Goal: Information Seeking & Learning: Understand process/instructions

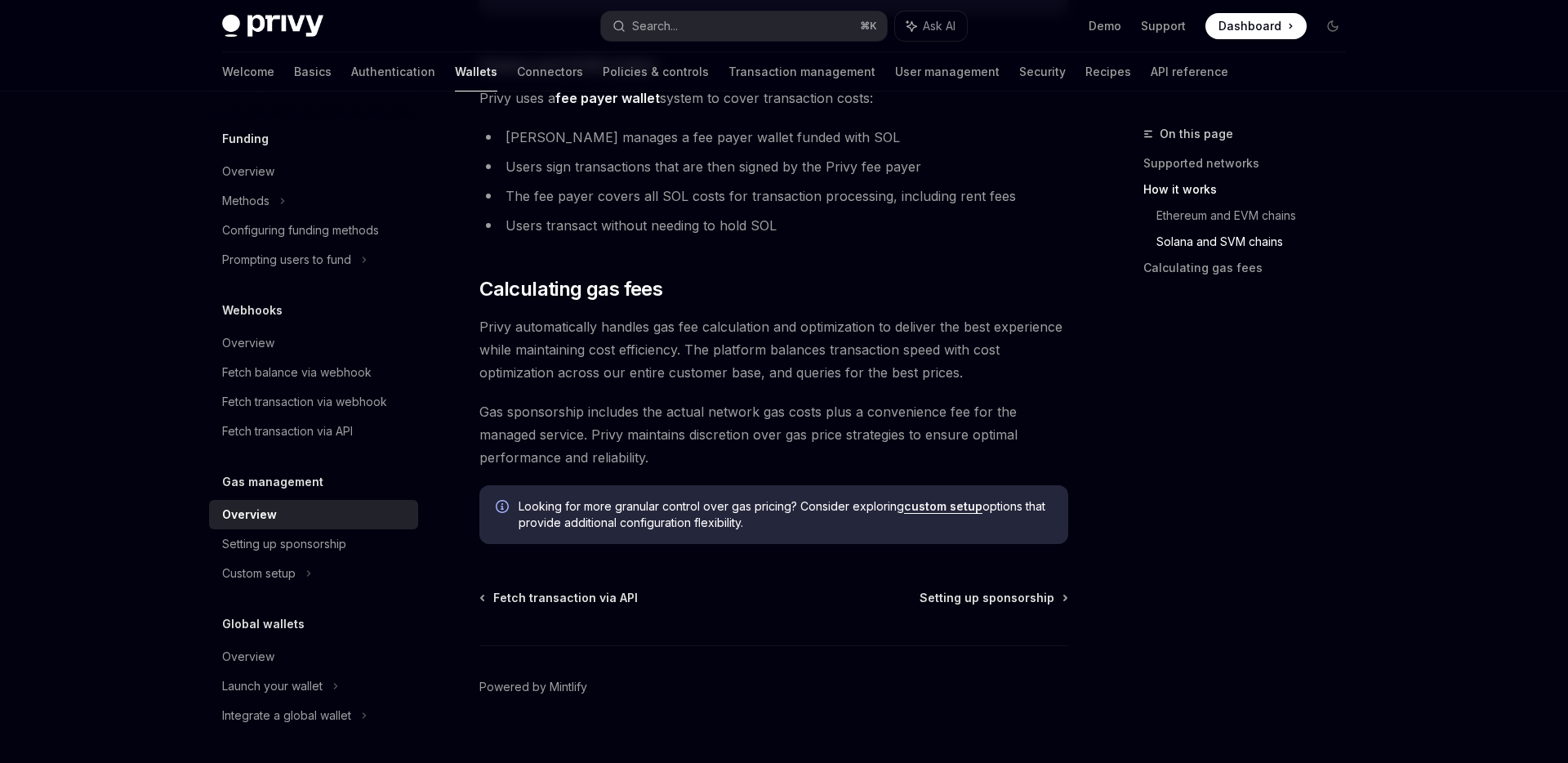
scroll to position [1137, 0]
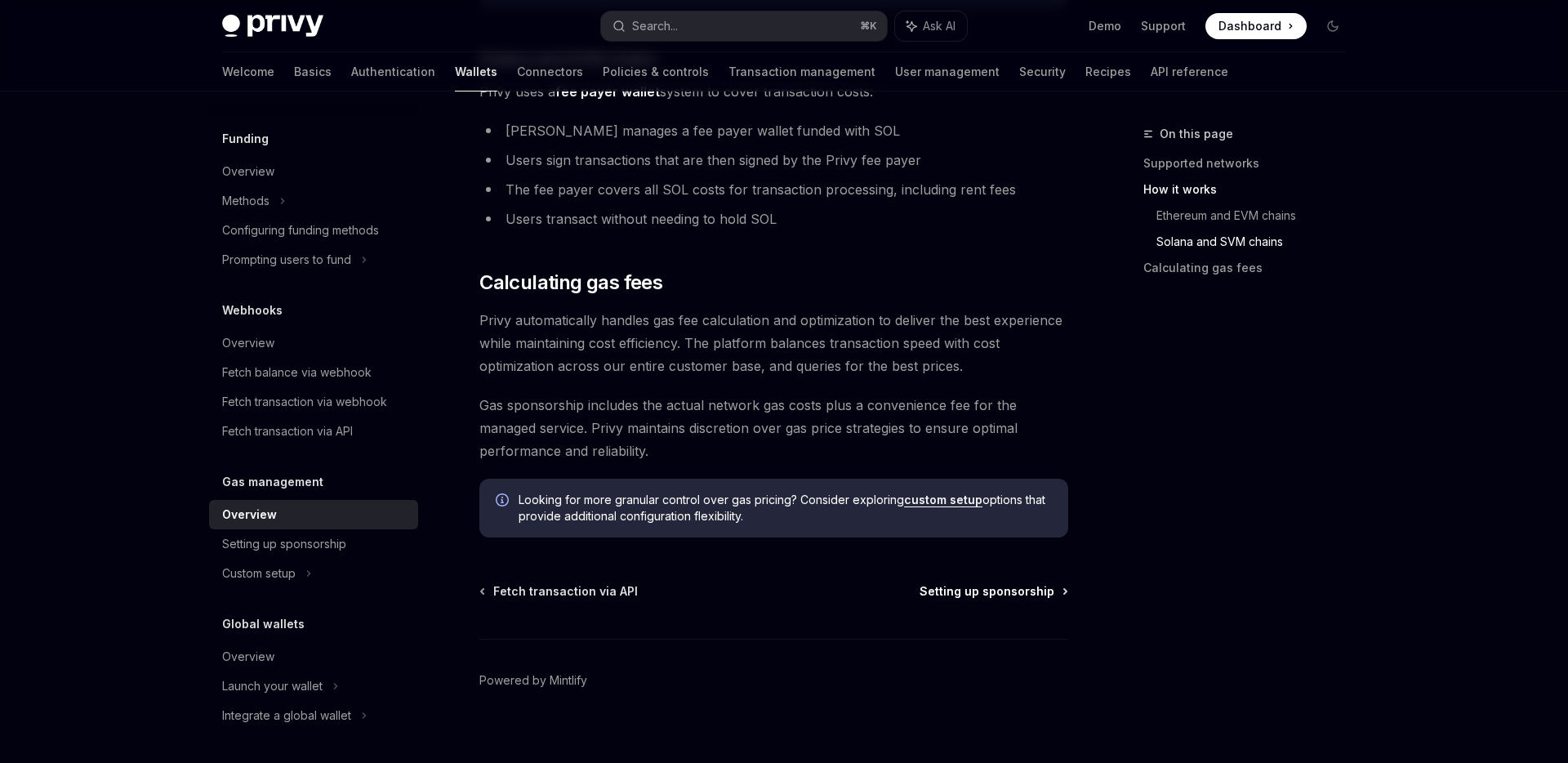
click at [959, 595] on span "Setting up sponsorship" at bounding box center [987, 591] width 134 height 16
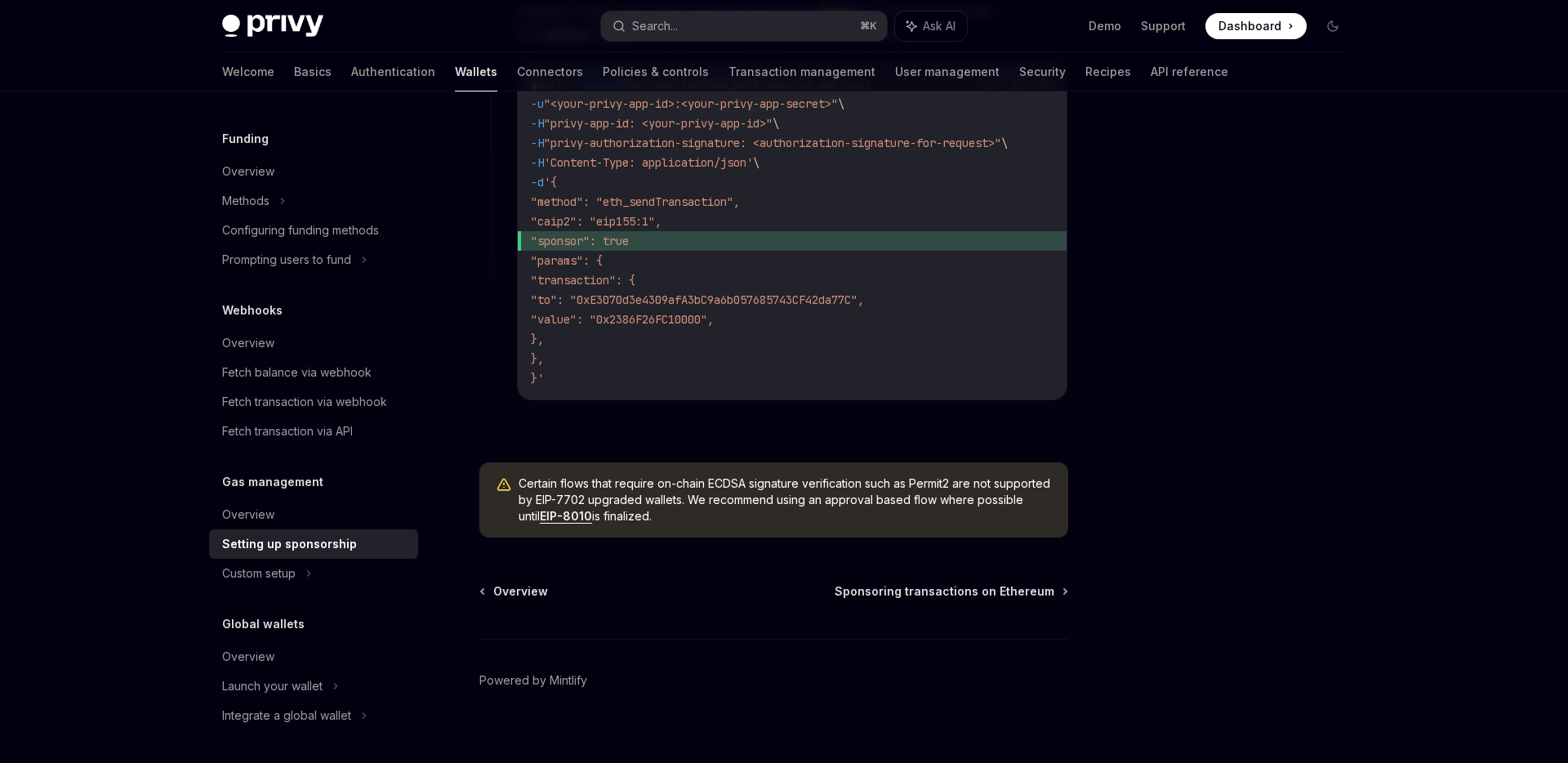
scroll to position [1238, 0]
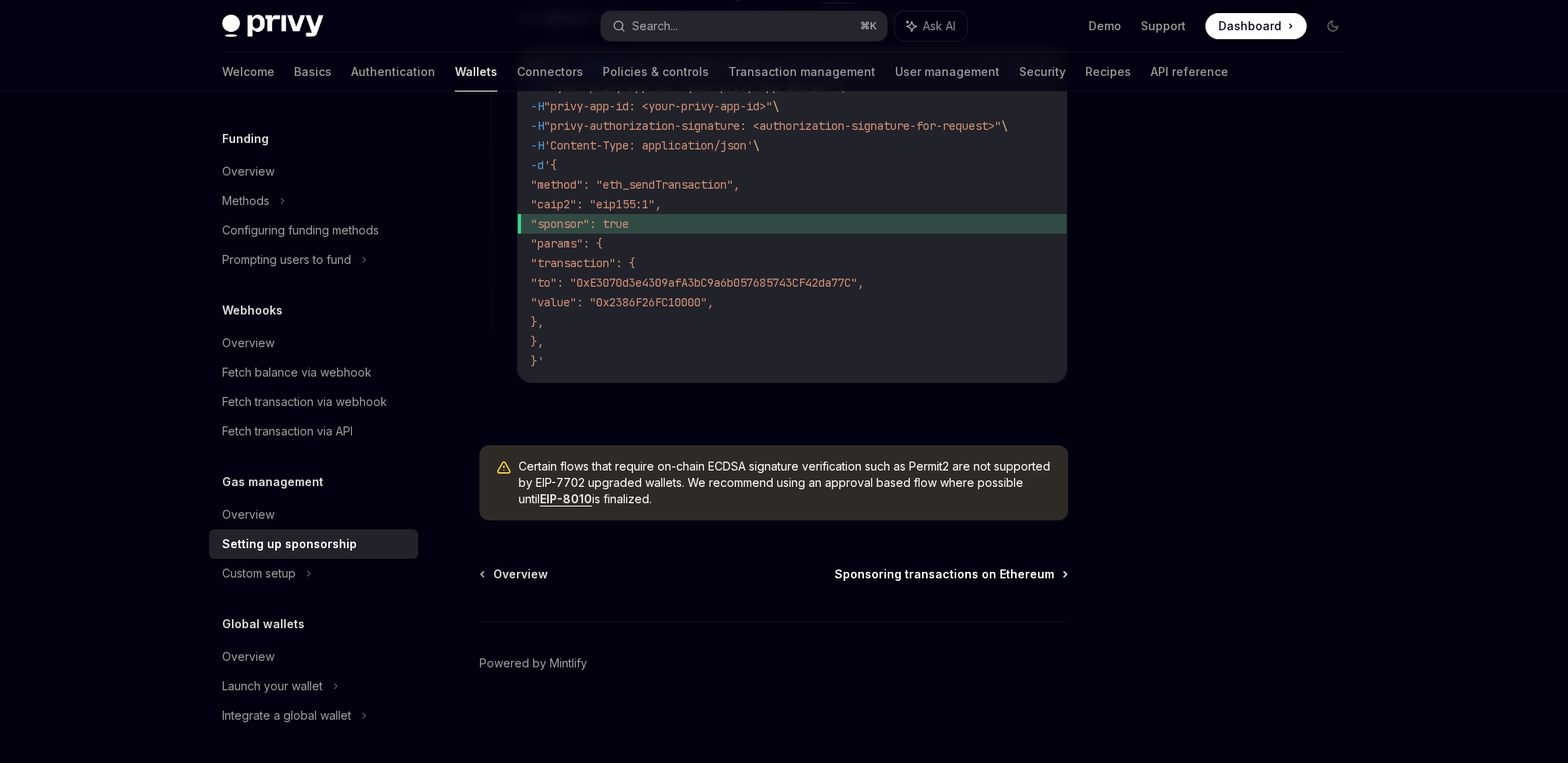
click at [963, 576] on span "Sponsoring transactions on Ethereum" at bounding box center [944, 574] width 219 height 16
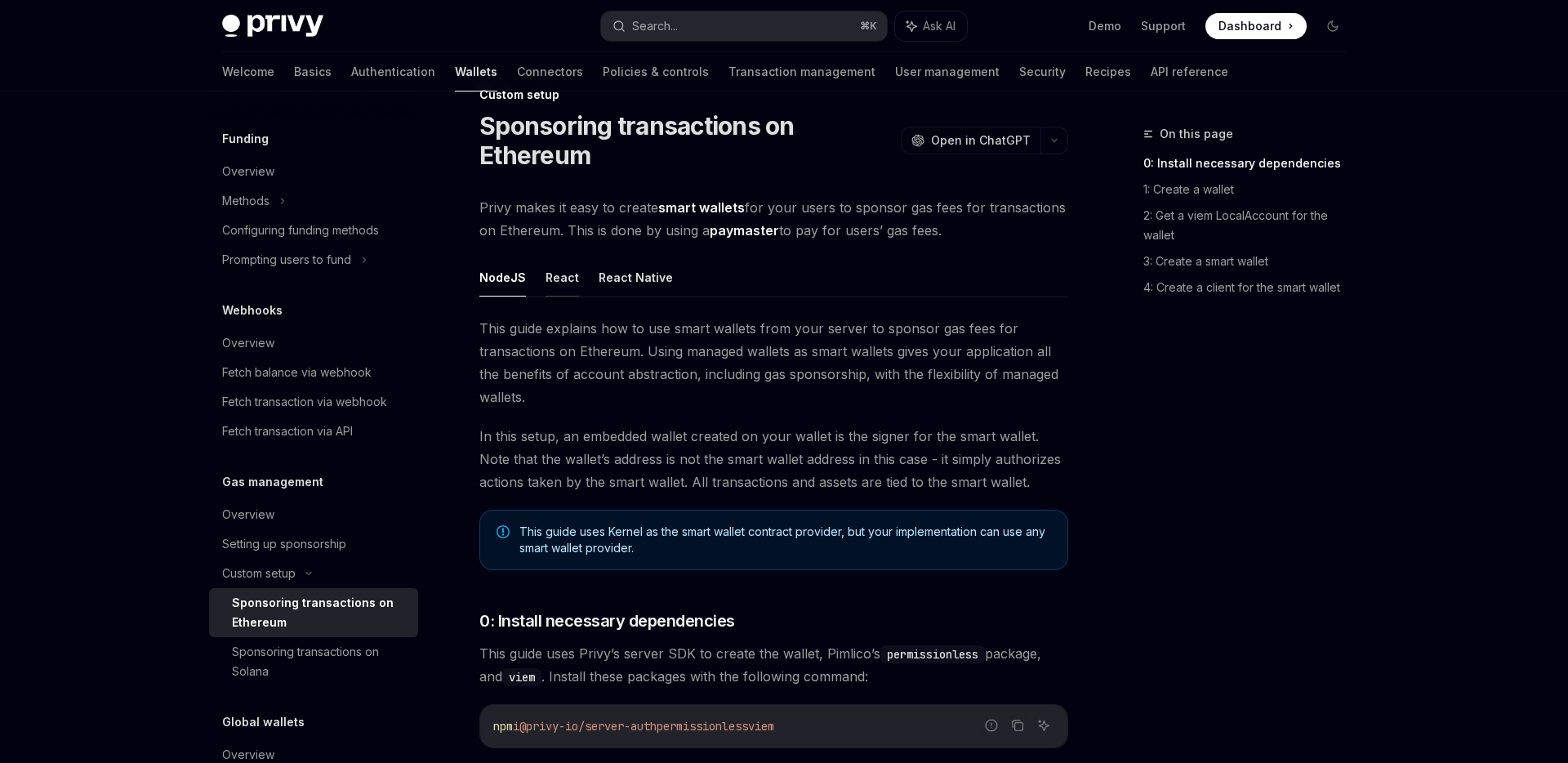
click at [561, 278] on button "React" at bounding box center [562, 277] width 34 height 38
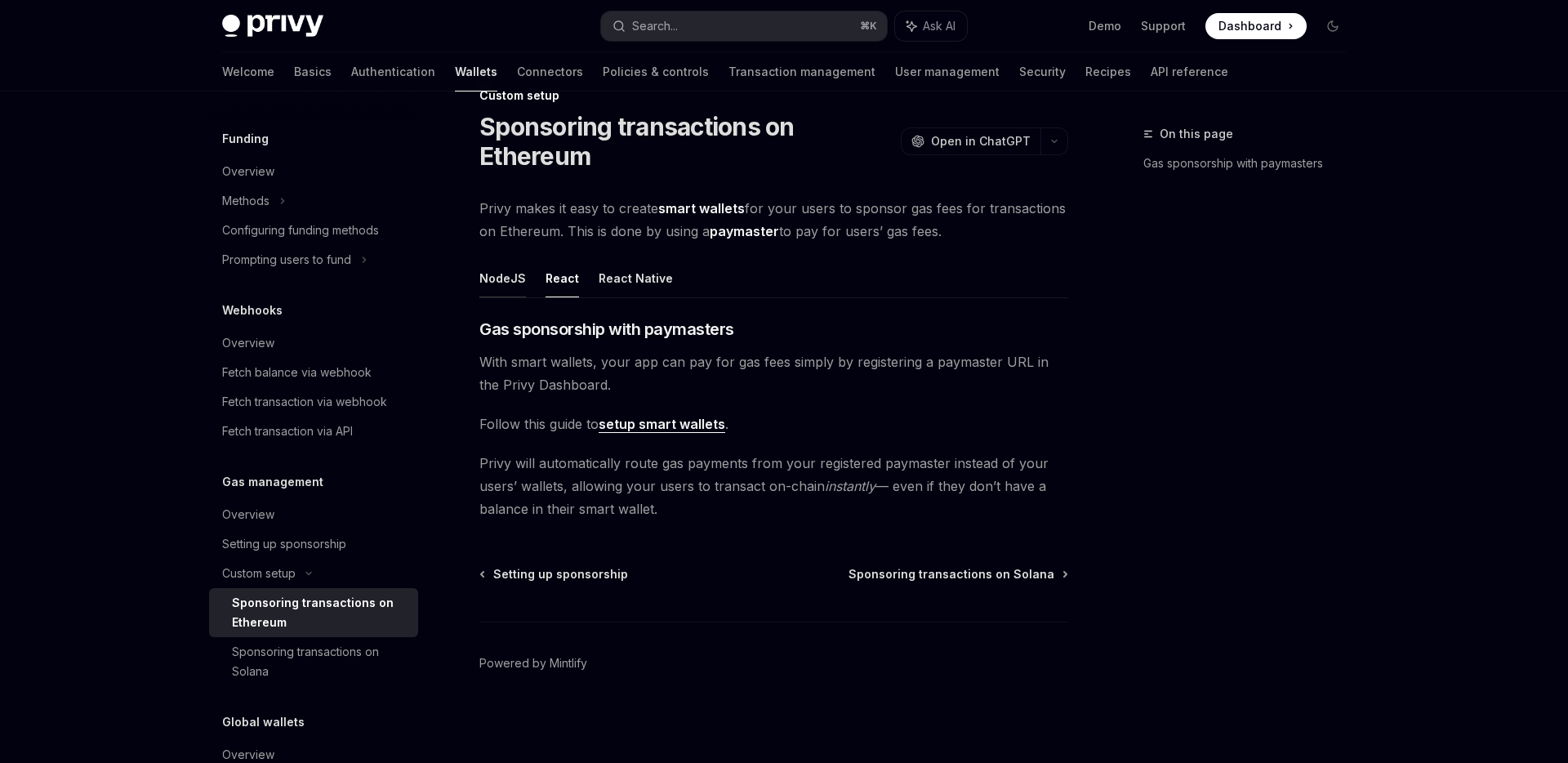
click at [498, 282] on button "NodeJS" at bounding box center [503, 278] width 47 height 38
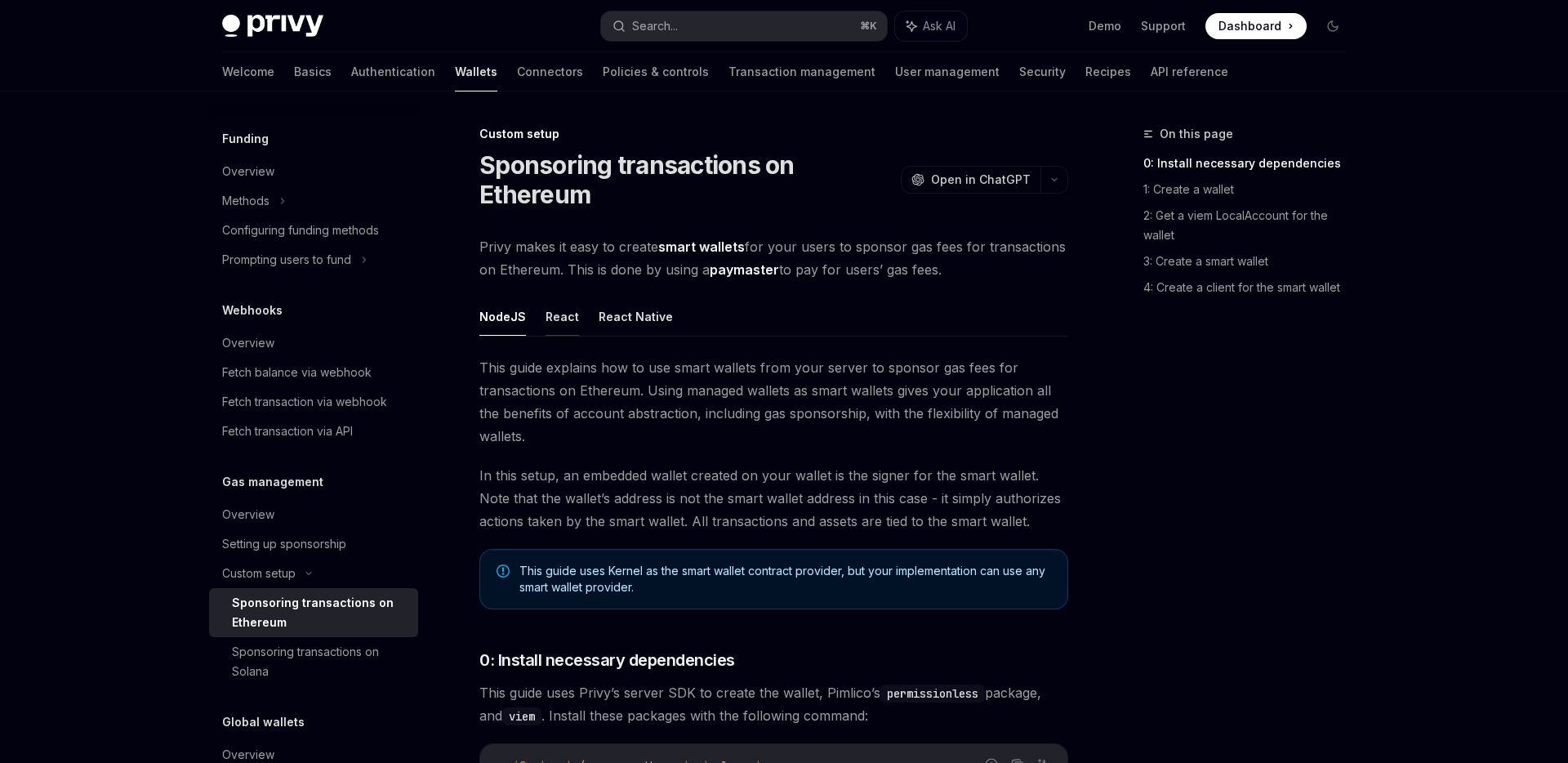
click at [565, 325] on button "React" at bounding box center [562, 316] width 34 height 38
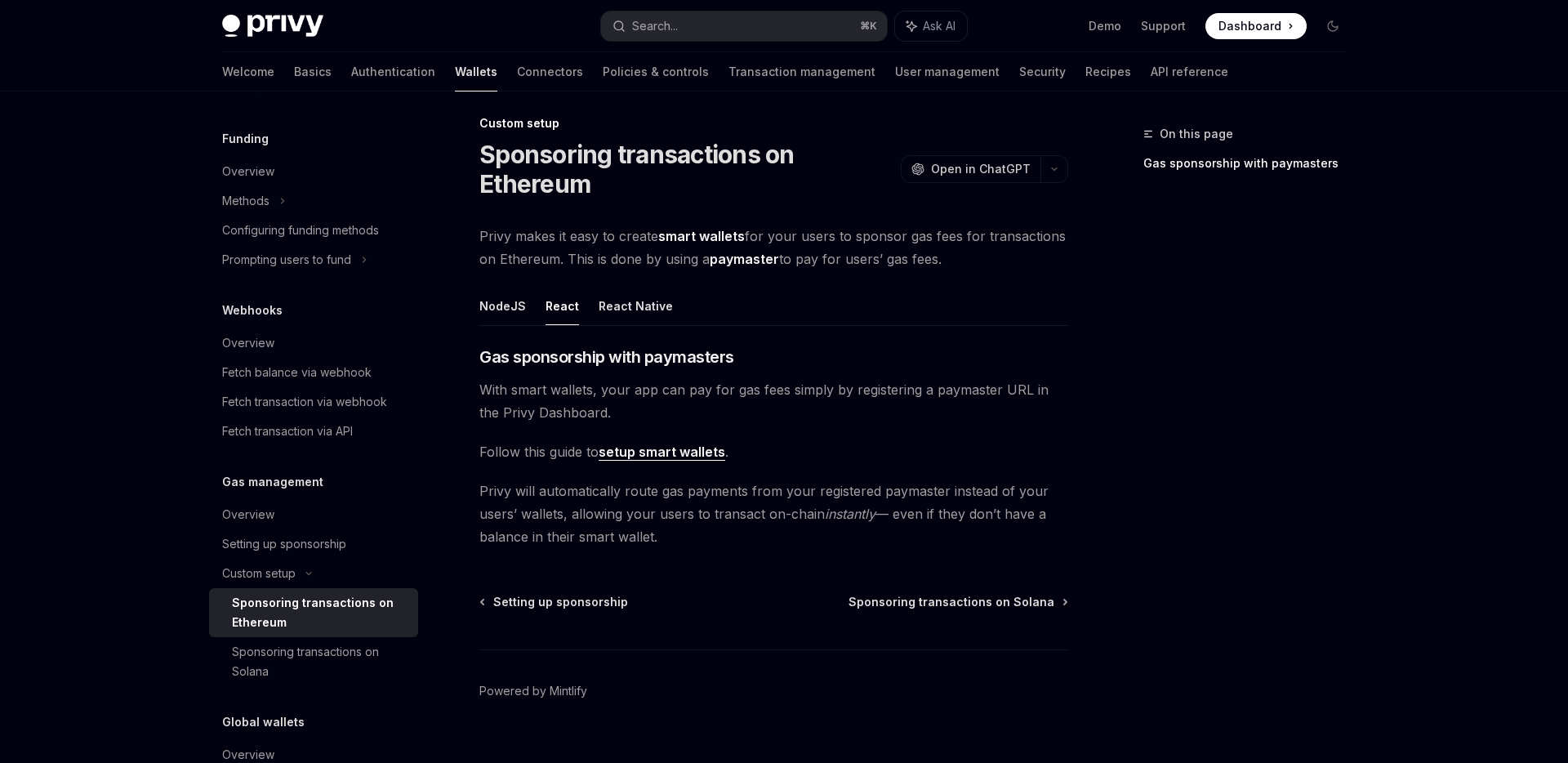
scroll to position [11, 0]
click at [696, 453] on link "setup smart wallets" at bounding box center [662, 451] width 127 height 17
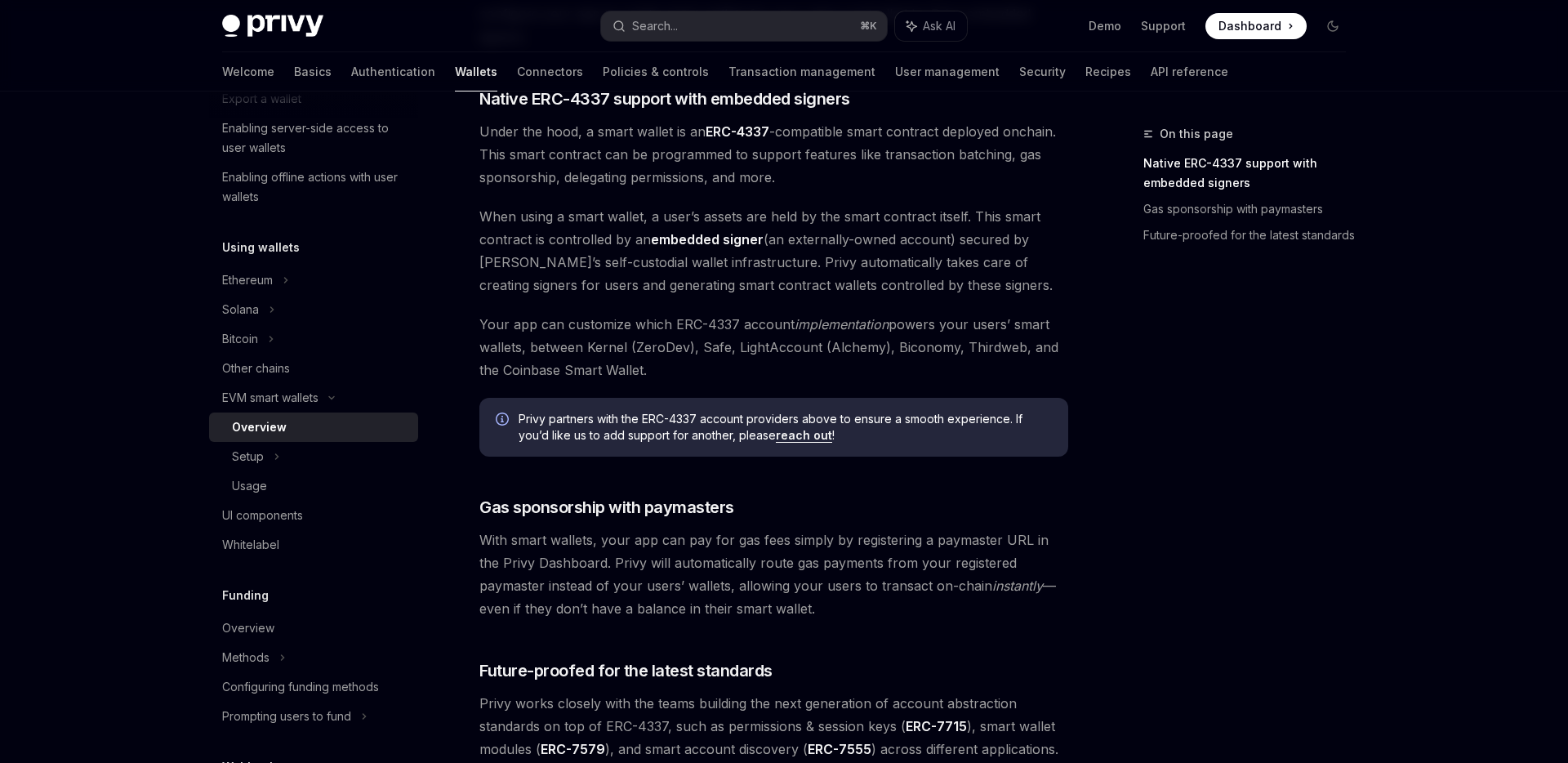
scroll to position [1189, 0]
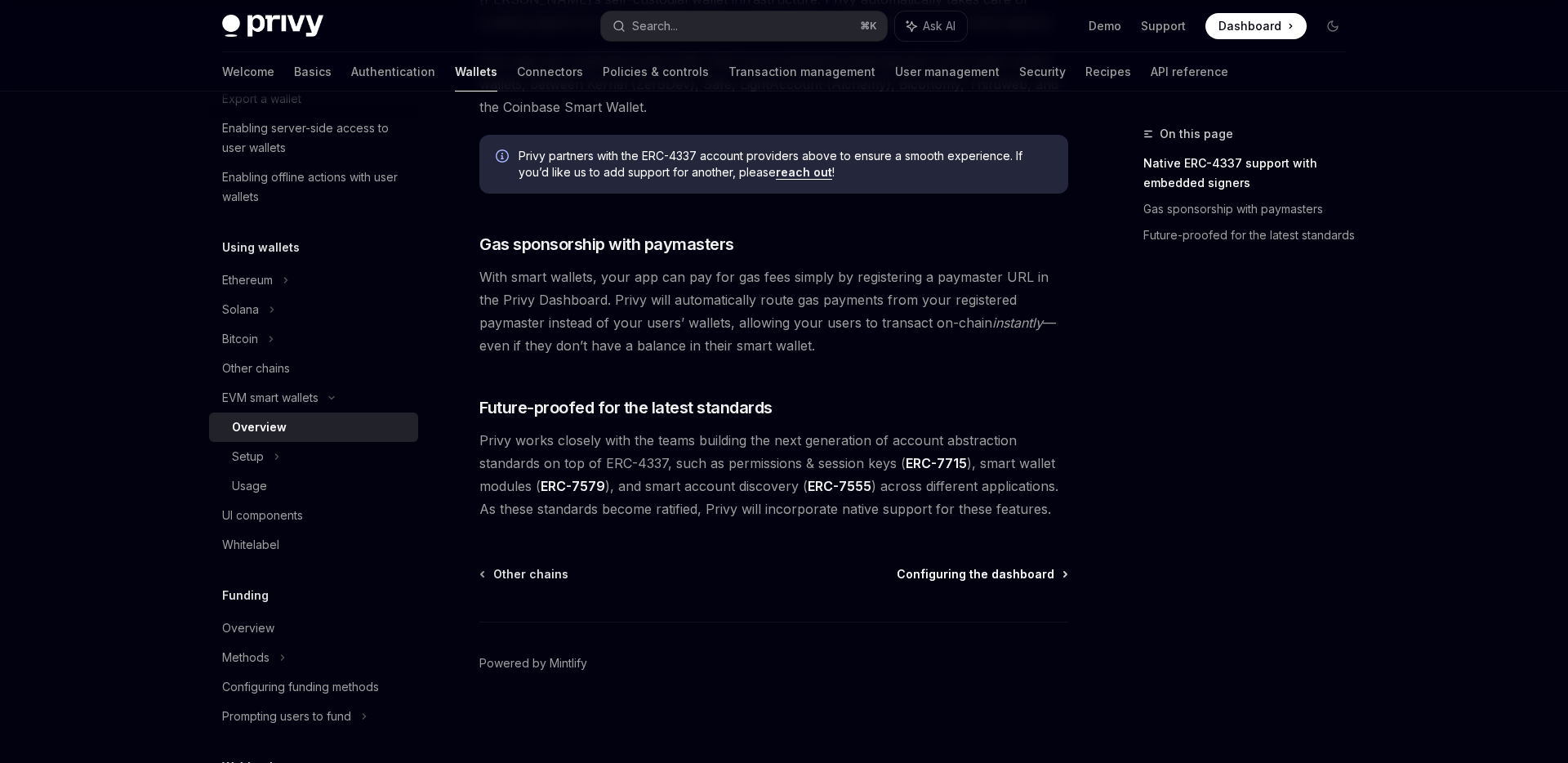
click at [931, 572] on span "Configuring the dashboard" at bounding box center [976, 574] width 158 height 16
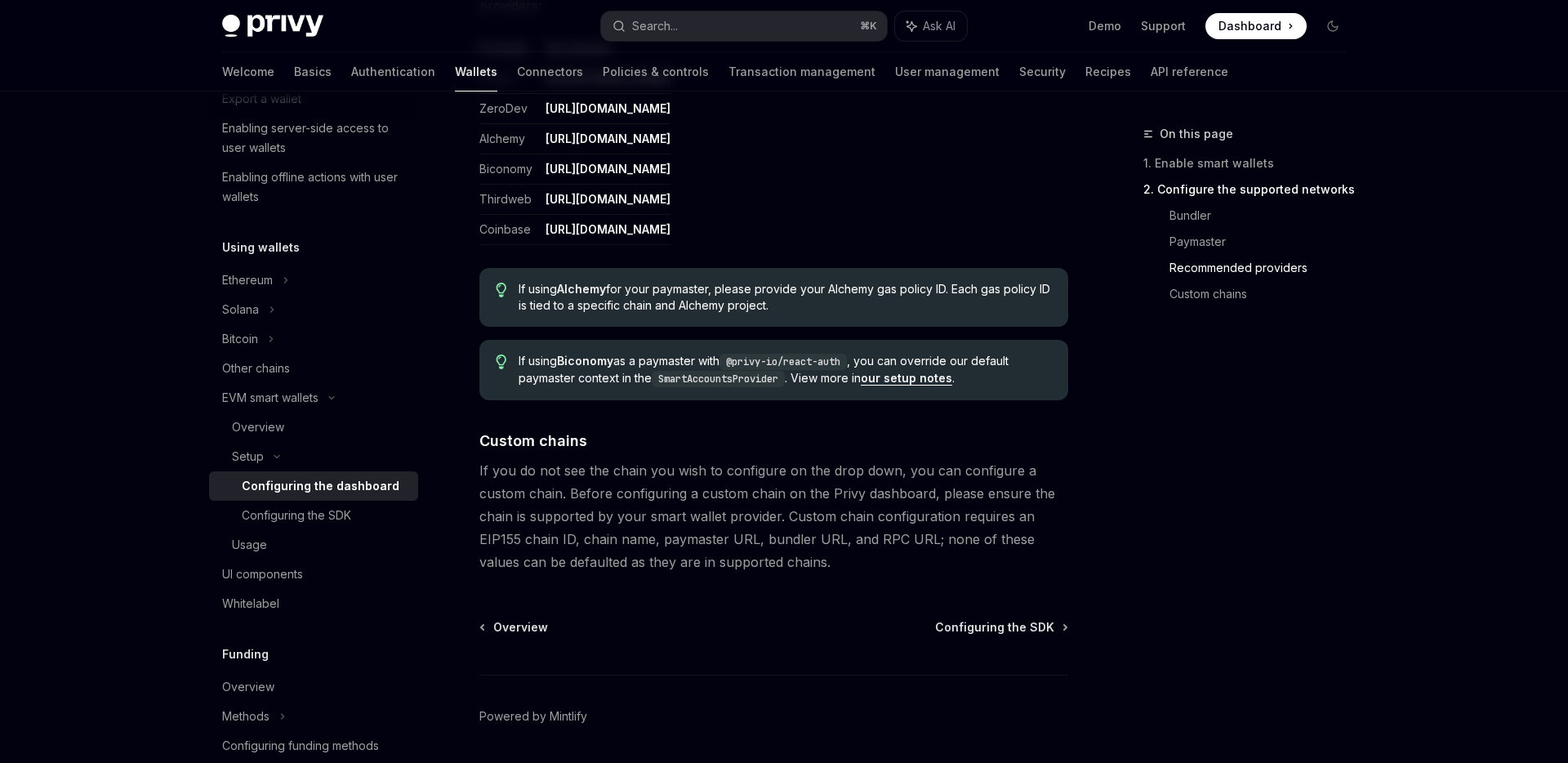
scroll to position [2144, 0]
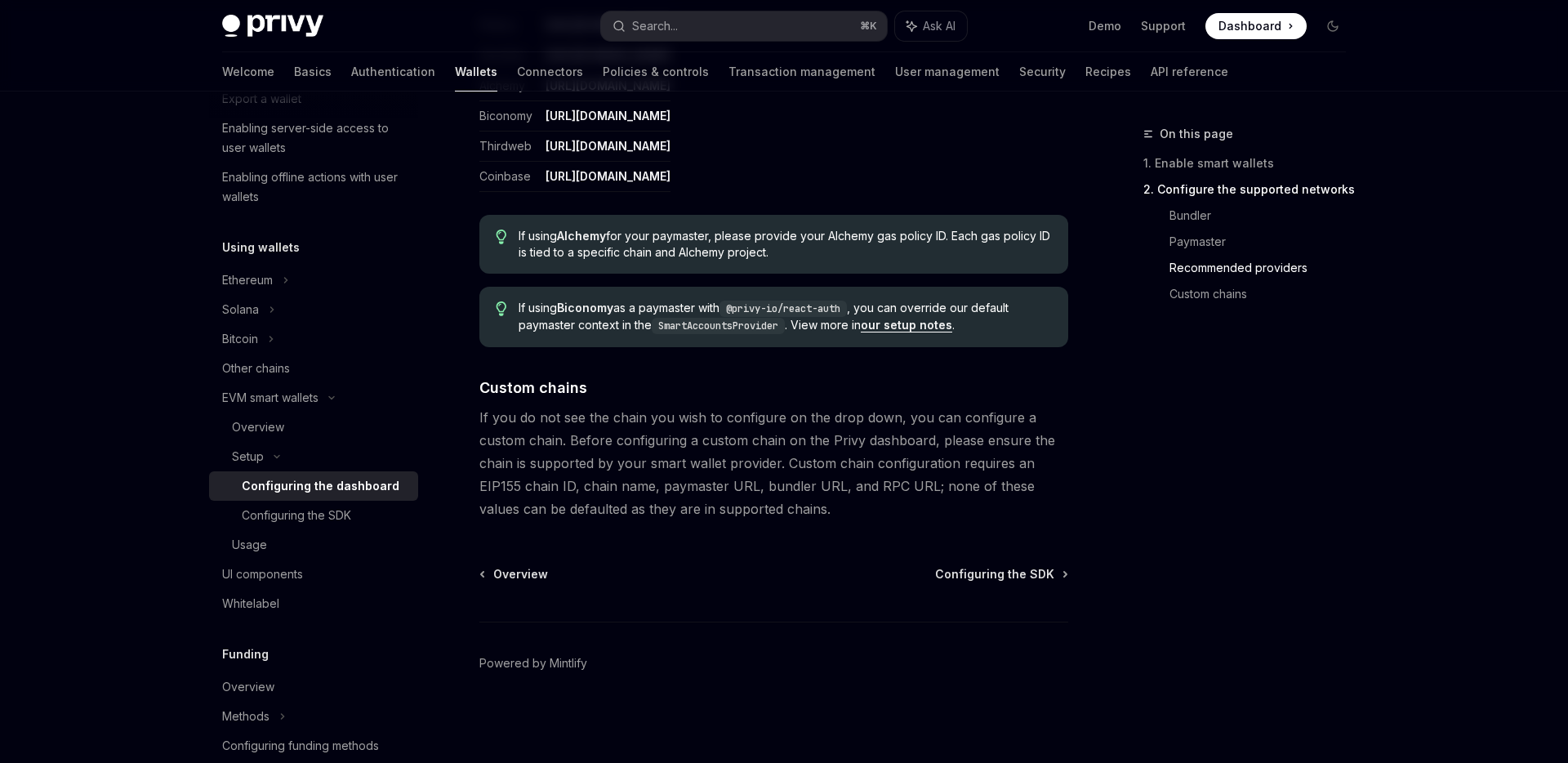
click at [978, 569] on span "Configuring the SDK" at bounding box center [995, 574] width 120 height 16
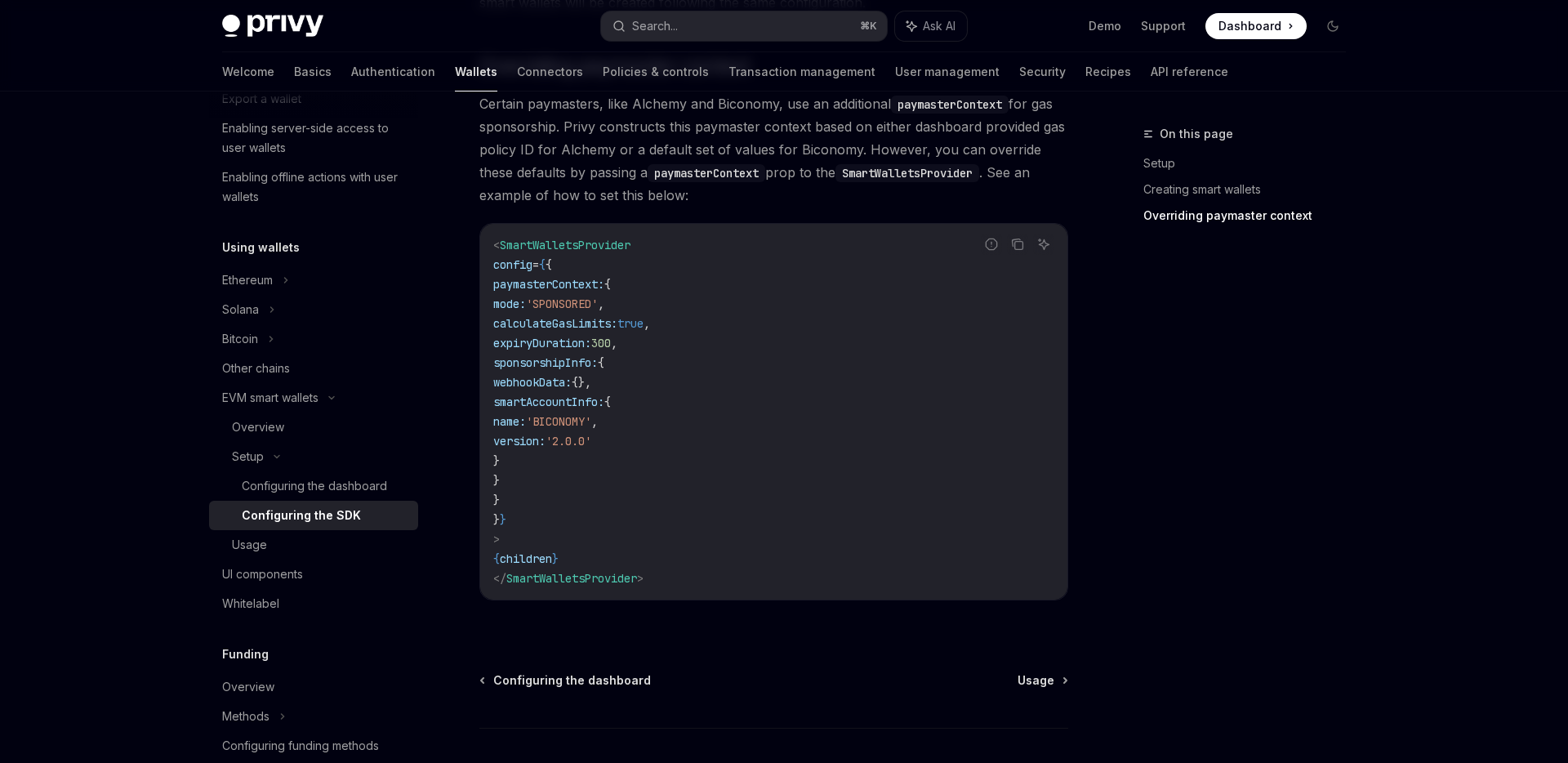
scroll to position [1364, 0]
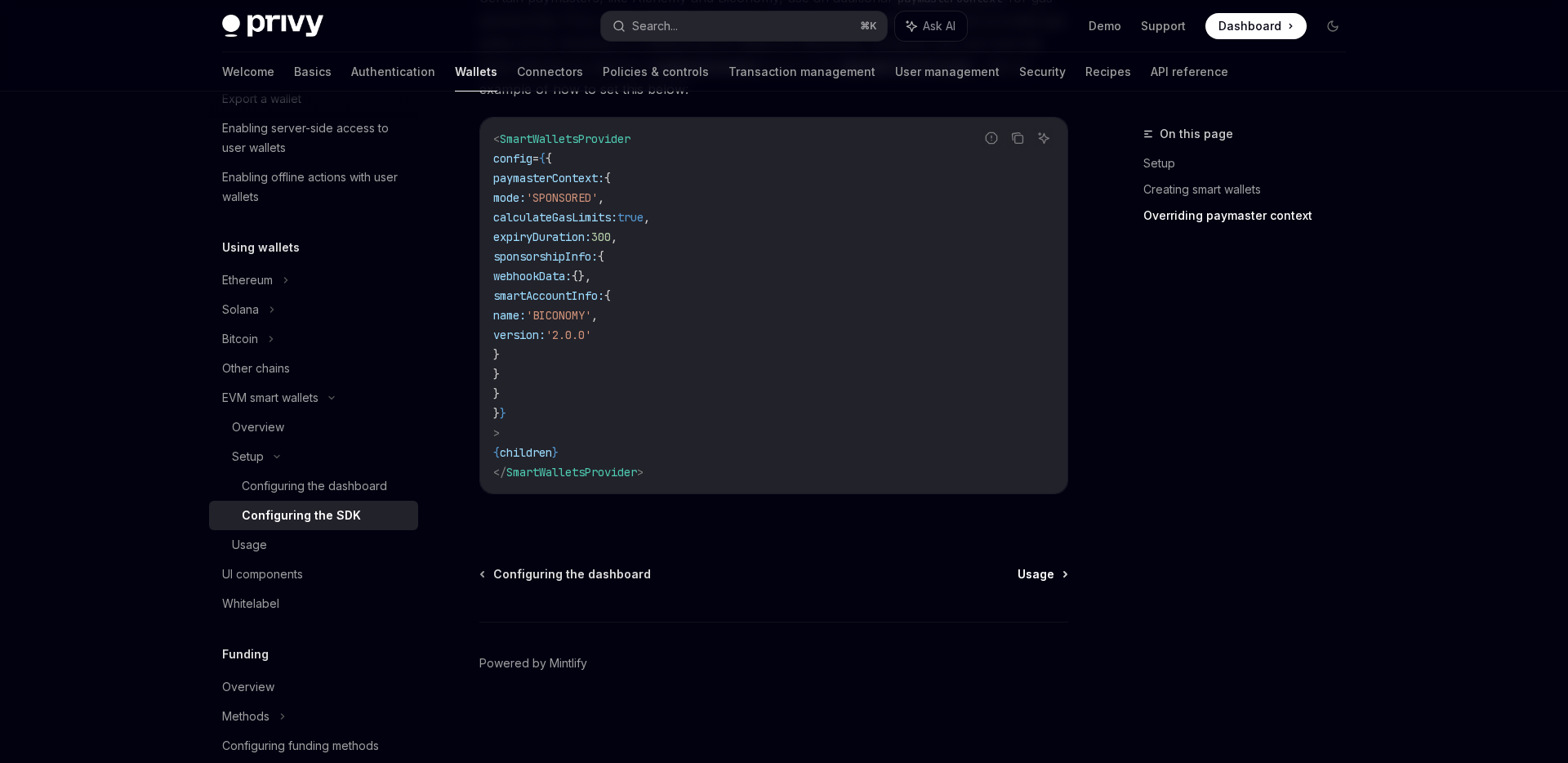
click at [1021, 571] on span "Usage" at bounding box center [1036, 574] width 36 height 16
type textarea "*"
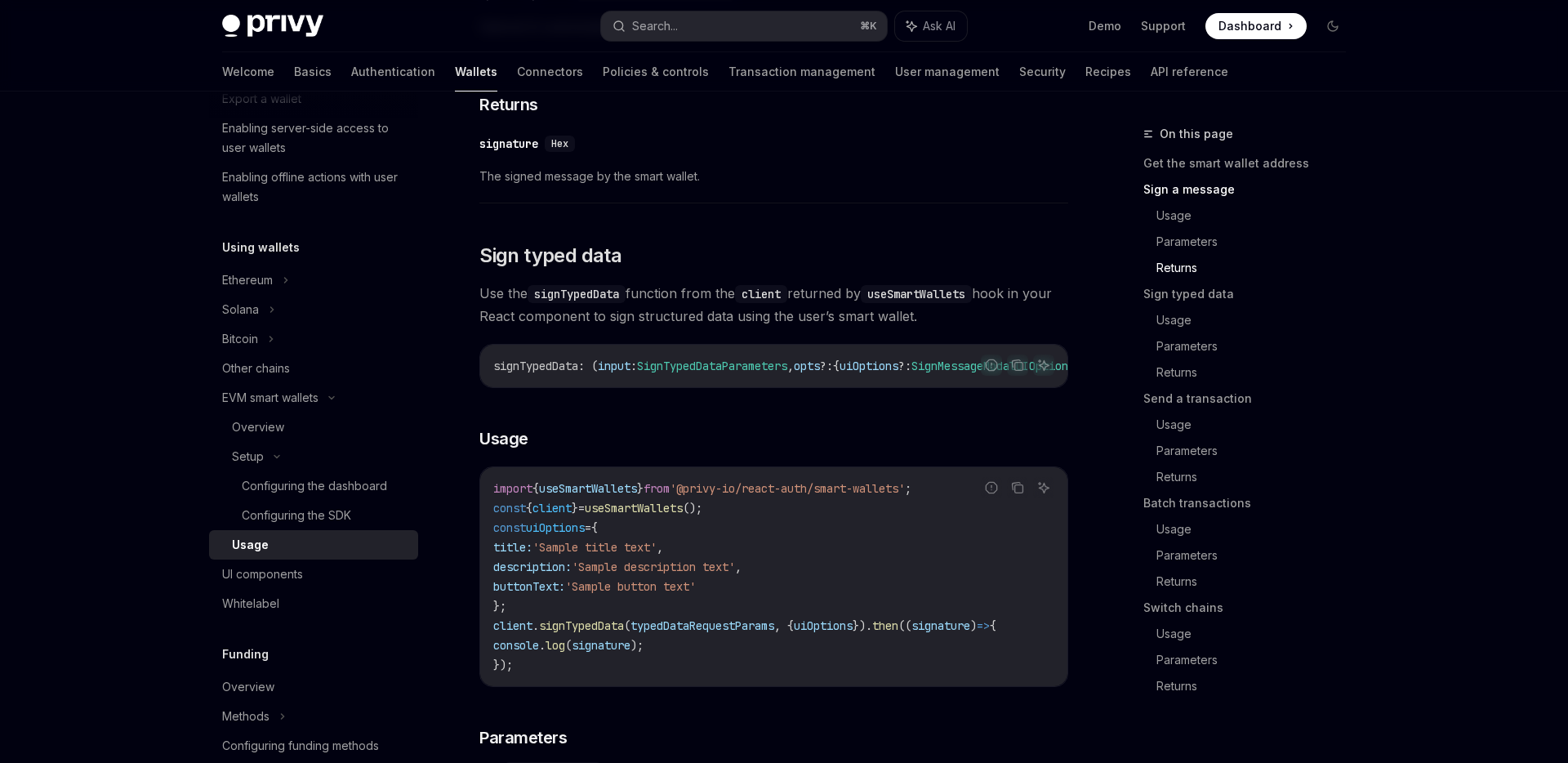
scroll to position [1319, 0]
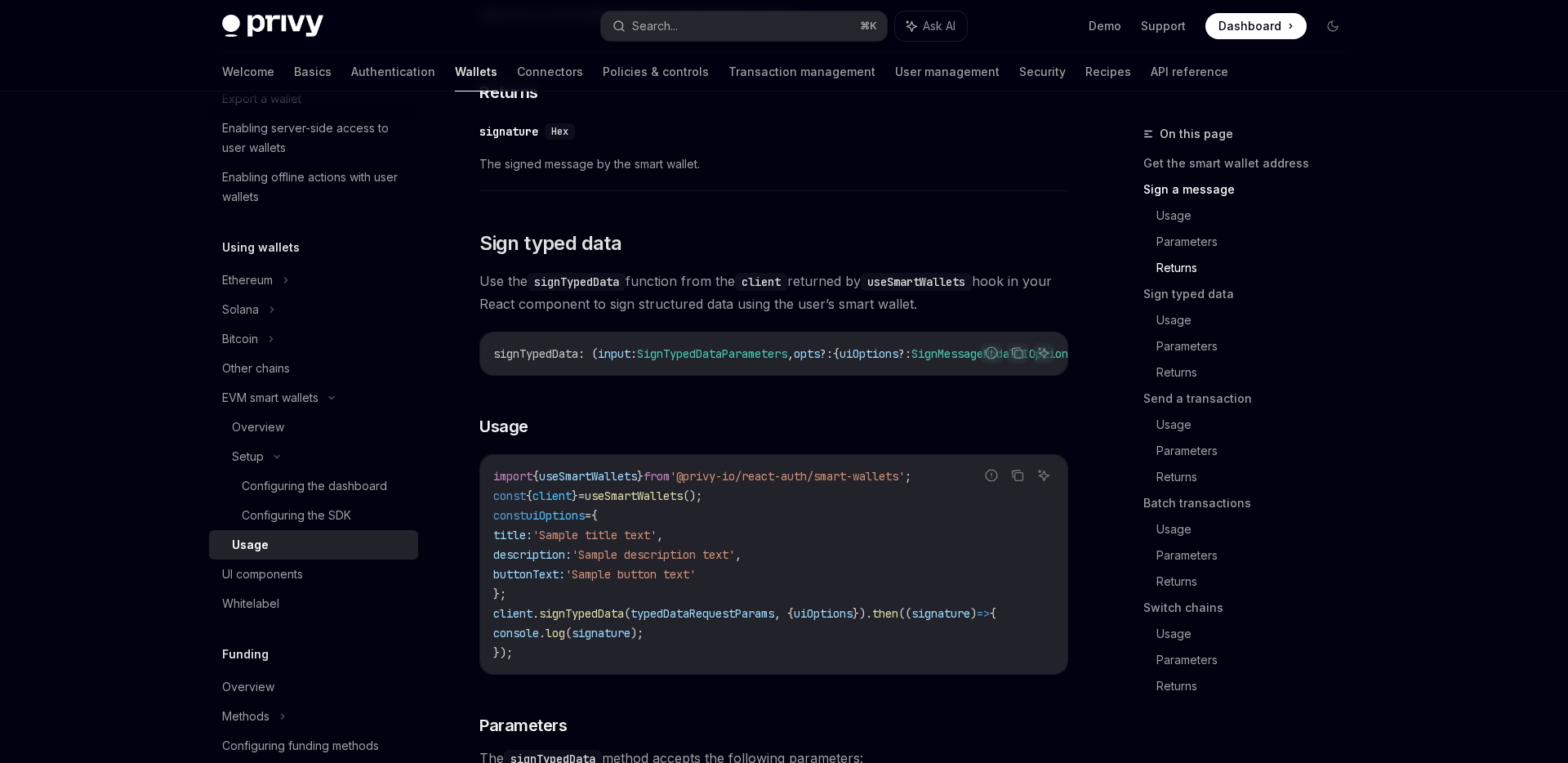
click at [739, 621] on span "typedDataRequestParams" at bounding box center [702, 613] width 144 height 15
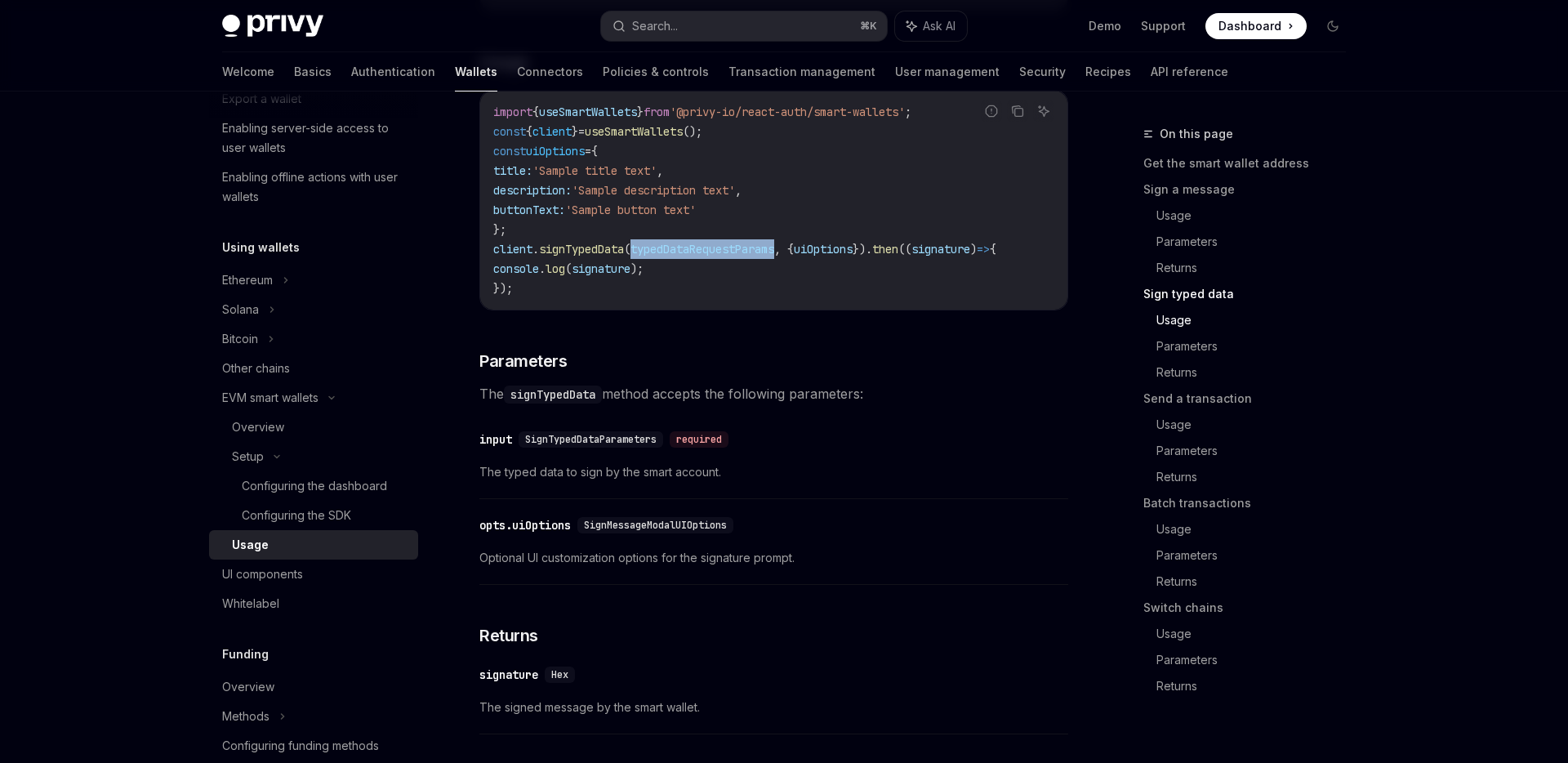
scroll to position [1686, 0]
click at [603, 443] on span "SignTypedDataParameters" at bounding box center [591, 436] width 132 height 13
click at [622, 443] on span "SignTypedDataParameters" at bounding box center [591, 436] width 132 height 13
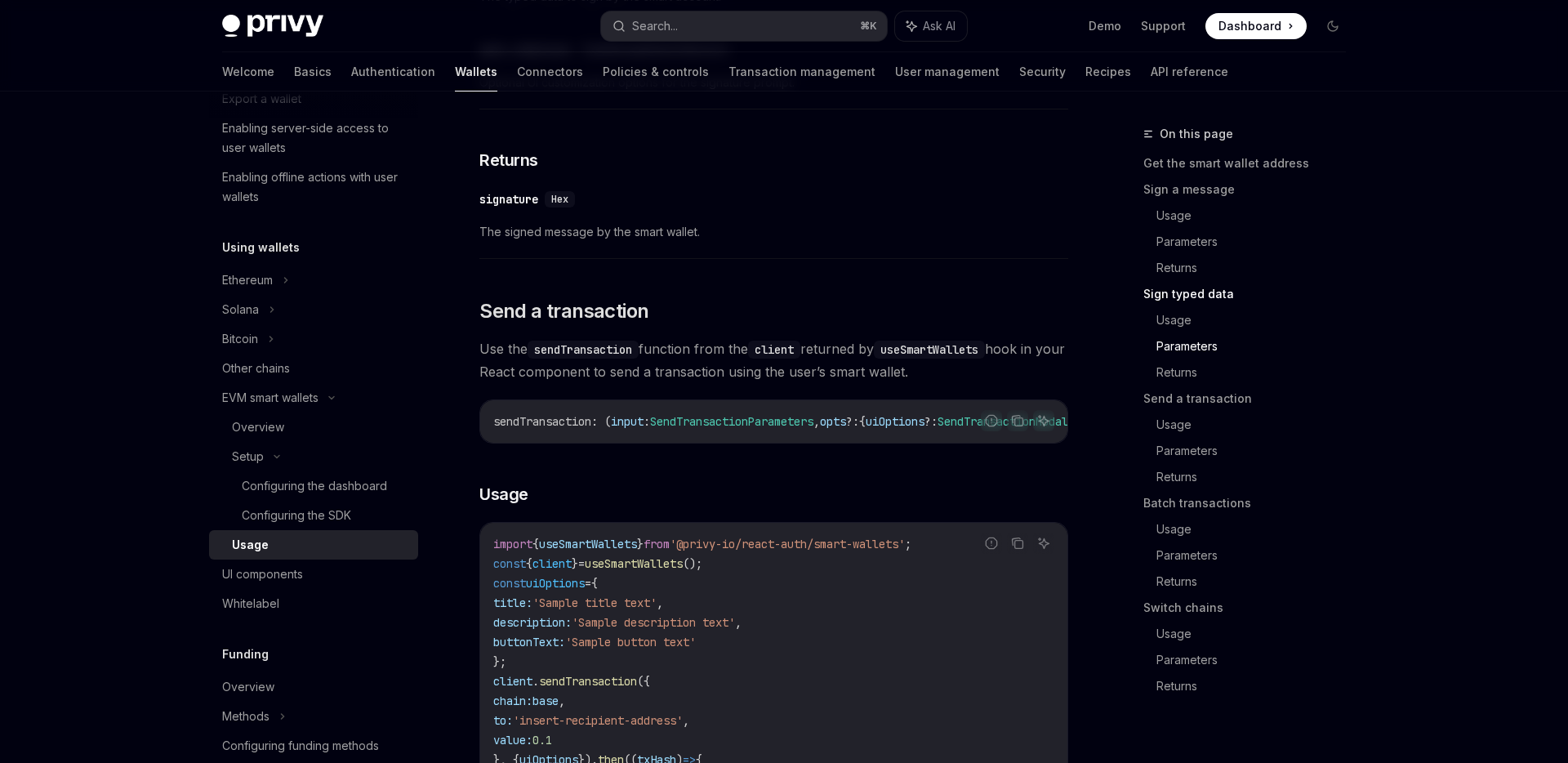
scroll to position [2162, 0]
